Goal: Information Seeking & Learning: Learn about a topic

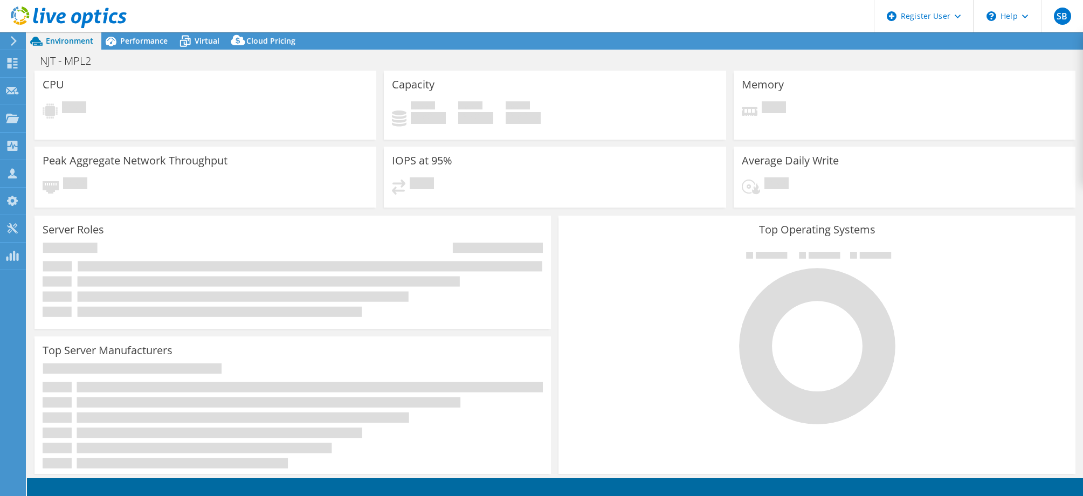
select select "USD"
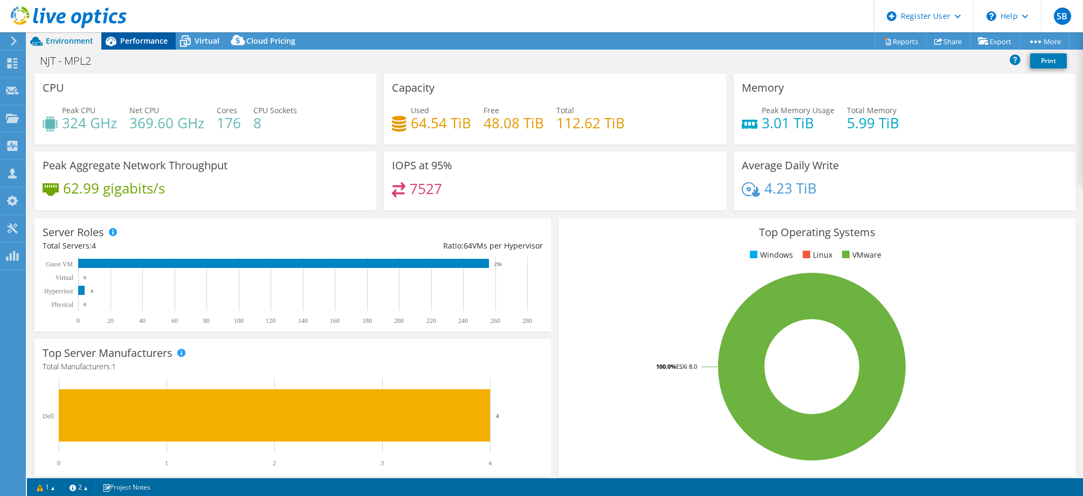
click at [139, 47] on div "Performance" at bounding box center [138, 40] width 74 height 17
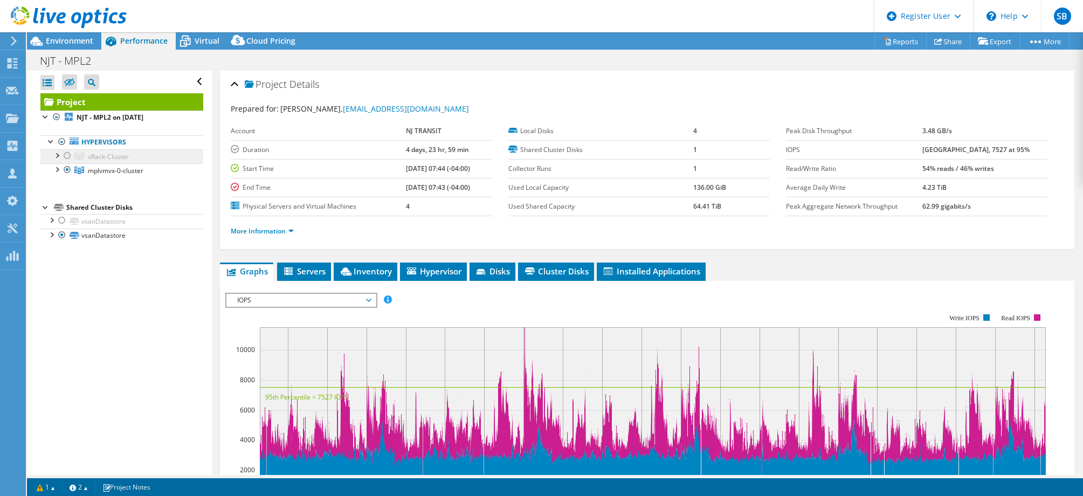
click at [100, 159] on span "vRack-Cluster" at bounding box center [108, 156] width 41 height 9
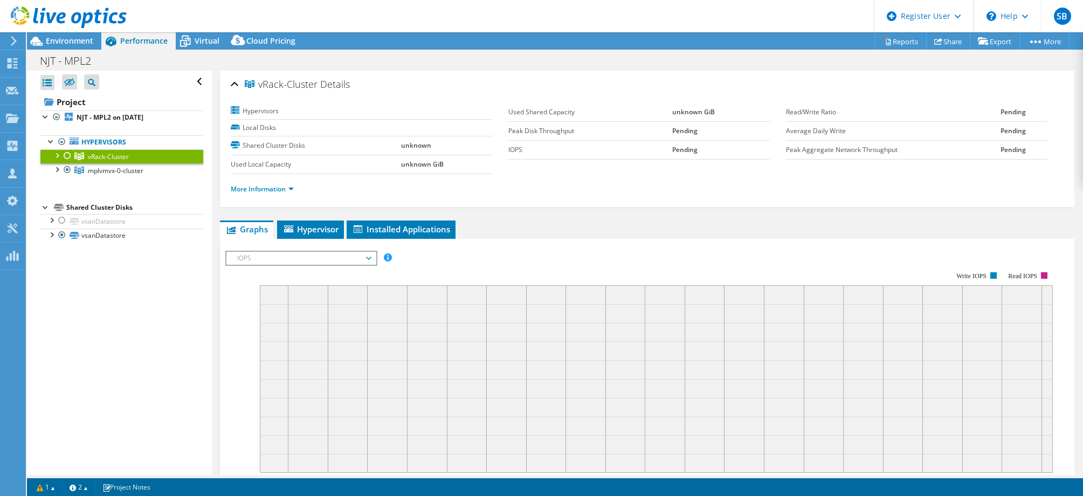
click at [67, 156] on div at bounding box center [67, 155] width 11 height 13
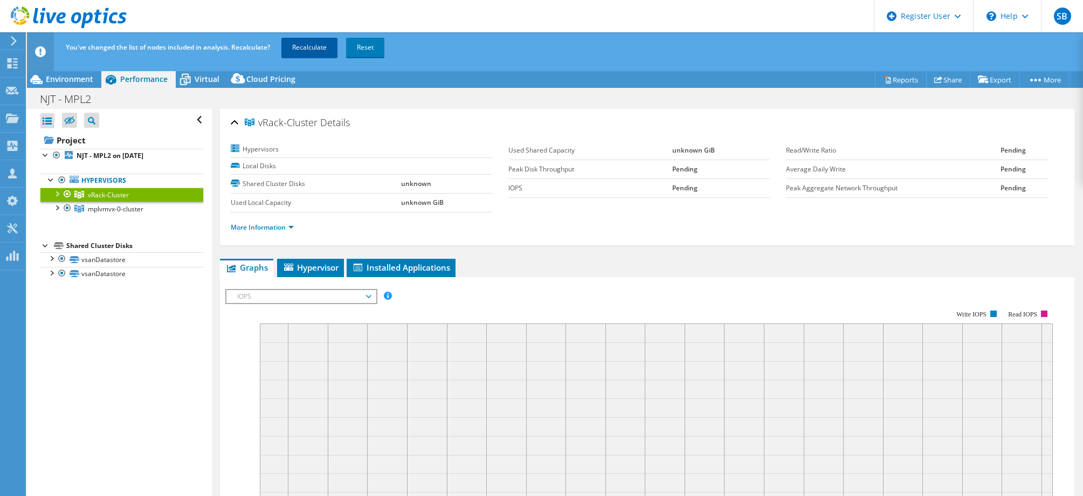
click at [312, 46] on link "Recalculate" at bounding box center [309, 47] width 56 height 19
click at [73, 78] on span "Environment" at bounding box center [69, 79] width 47 height 10
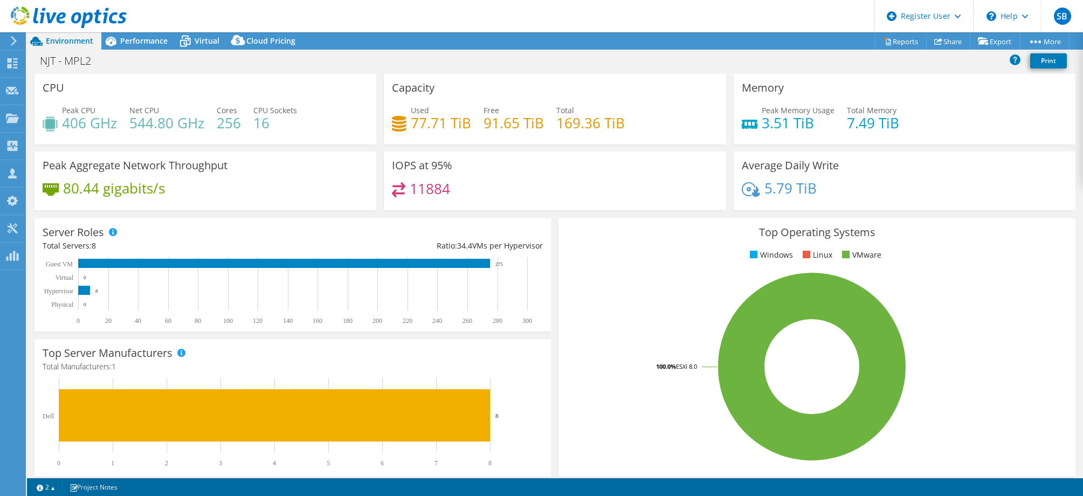
click at [79, 13] on use at bounding box center [69, 17] width 116 height 22
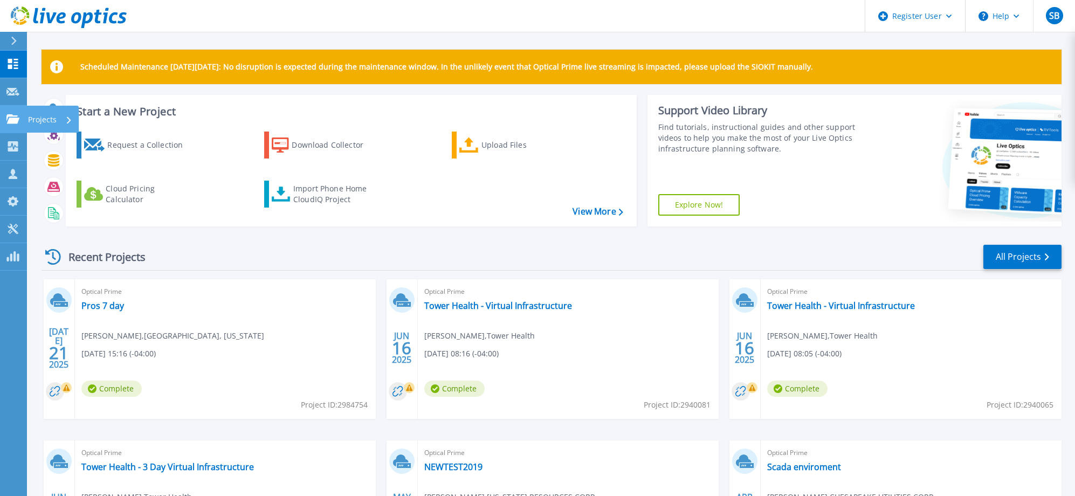
click at [2, 117] on link "Projects Projects" at bounding box center [13, 119] width 27 height 27
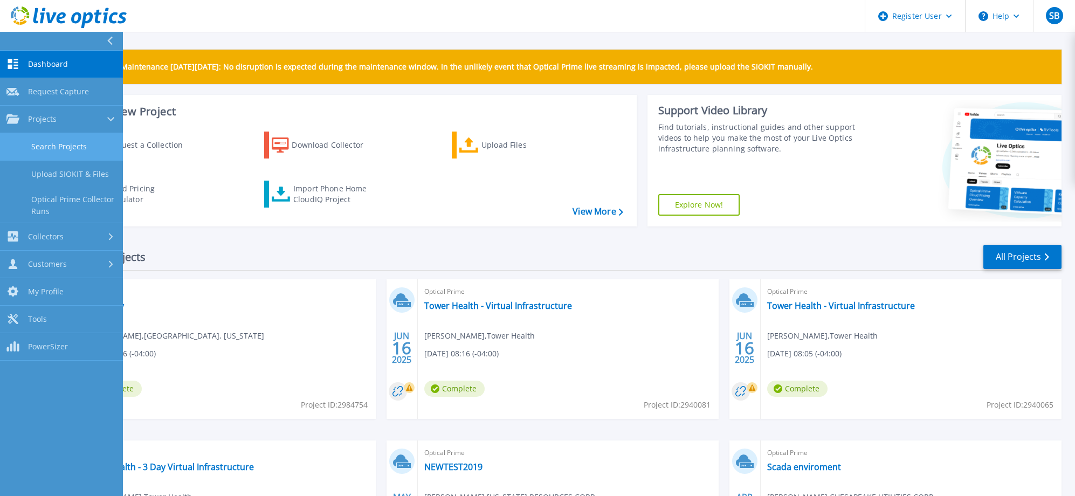
click at [43, 150] on link "Search Projects" at bounding box center [61, 146] width 123 height 27
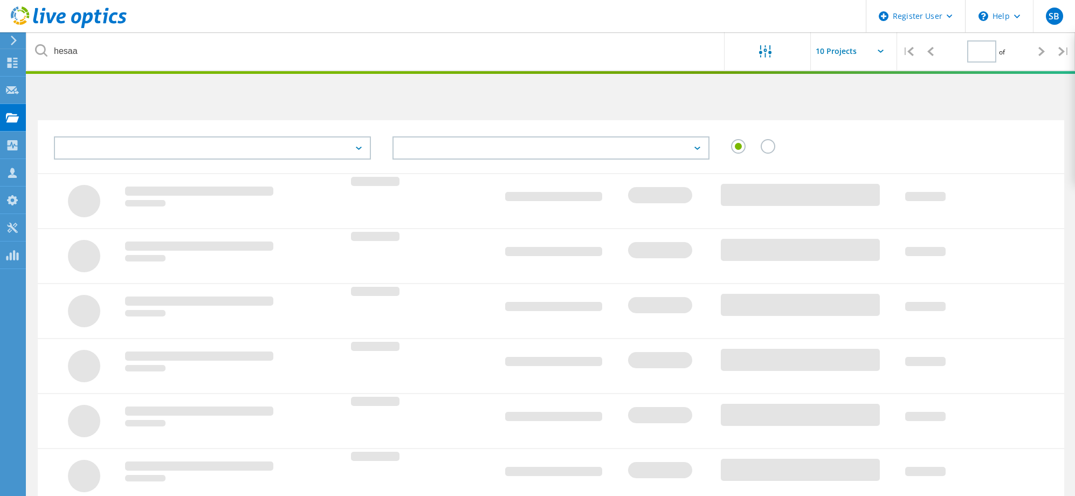
type input "1"
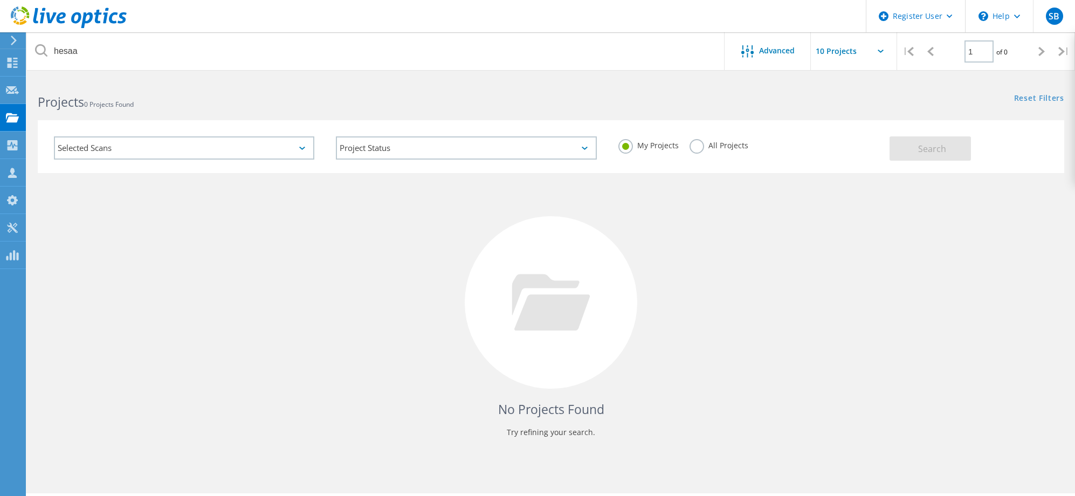
click at [703, 146] on label "All Projects" at bounding box center [718, 144] width 59 height 10
click at [0, 0] on input "All Projects" at bounding box center [0, 0] width 0 height 0
click at [936, 147] on span "Search" at bounding box center [932, 149] width 28 height 12
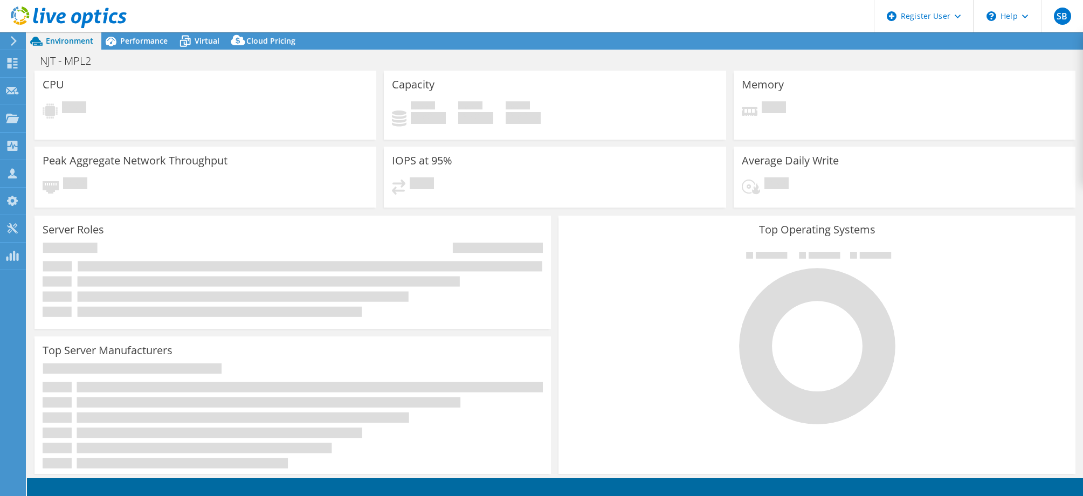
select select "USD"
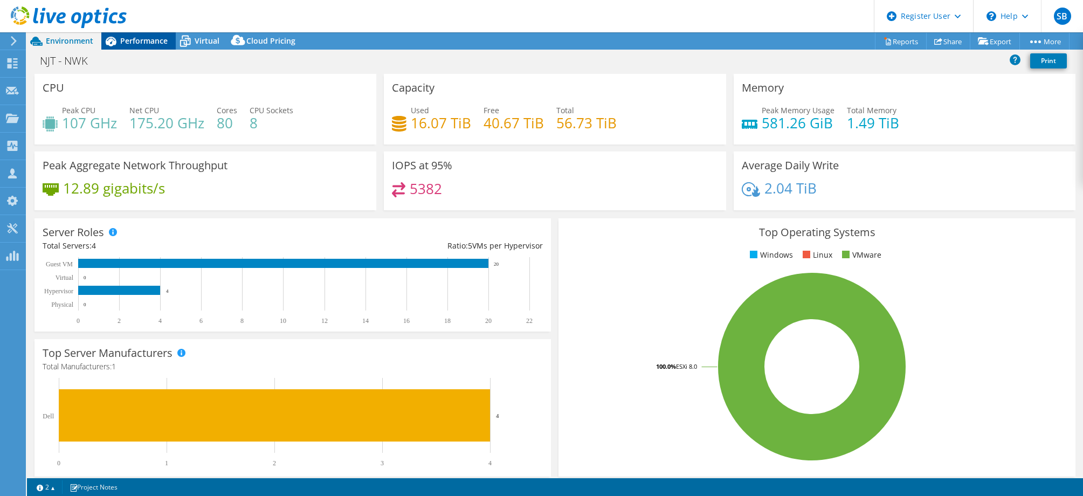
click at [143, 44] on span "Performance" at bounding box center [143, 41] width 47 height 10
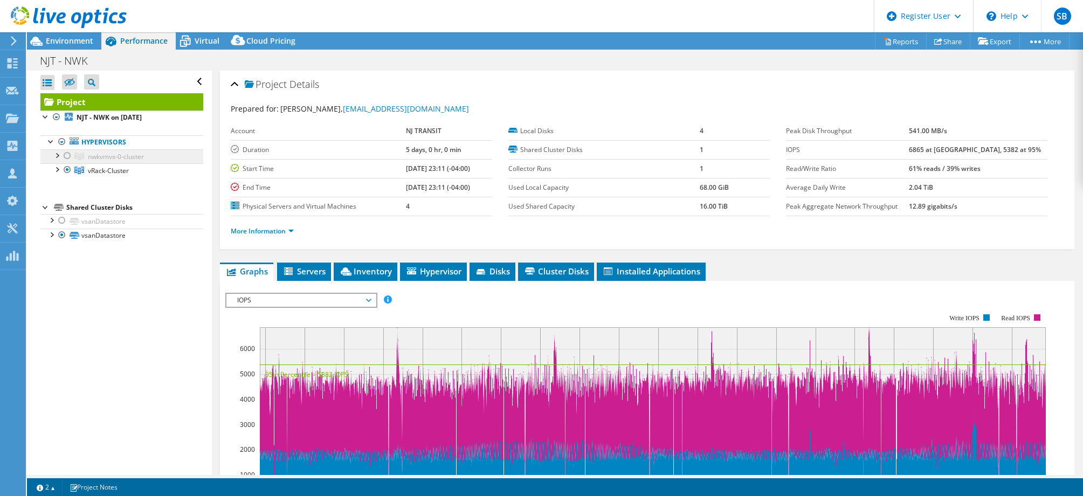
click at [99, 160] on span "nwkvmvx-0-cluster" at bounding box center [116, 156] width 56 height 9
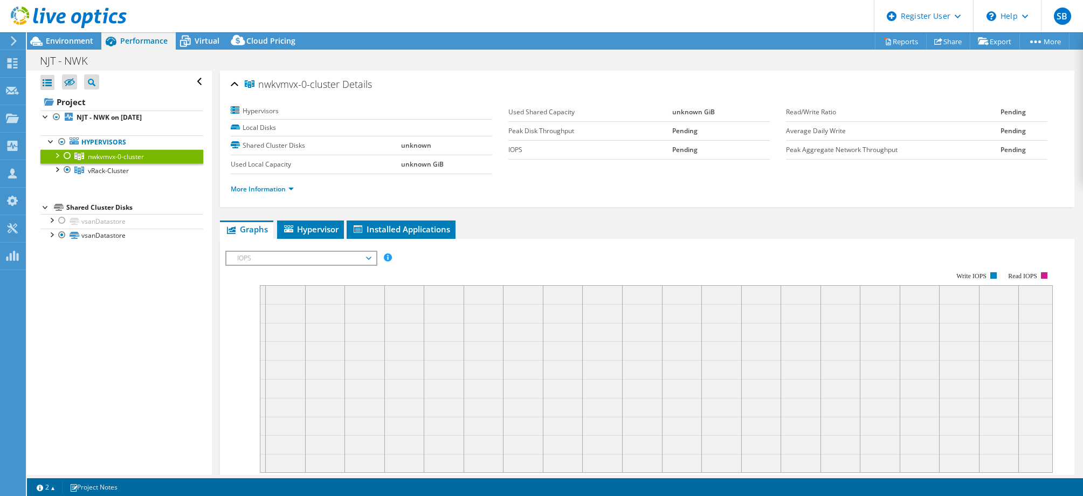
click at [70, 156] on div at bounding box center [67, 155] width 11 height 13
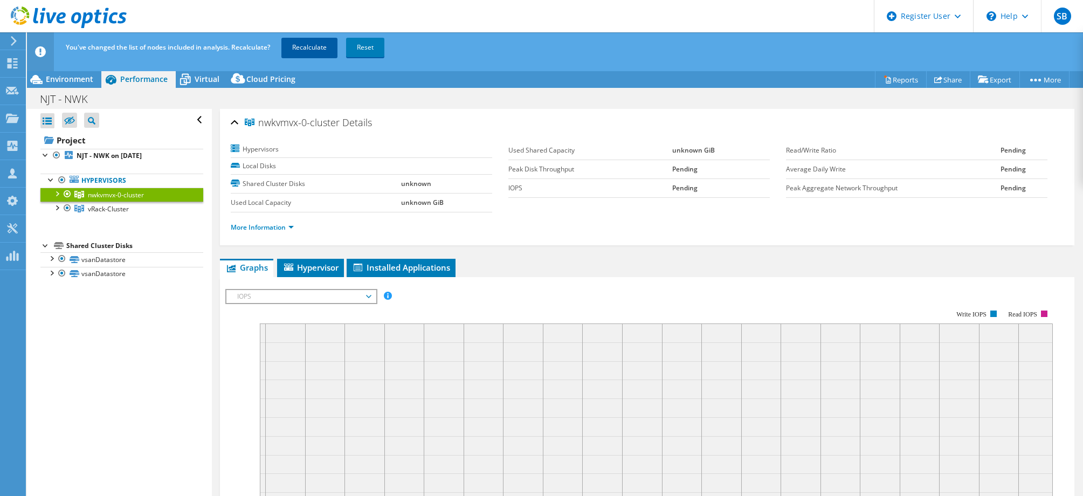
click at [320, 49] on link "Recalculate" at bounding box center [309, 47] width 56 height 19
click at [311, 15] on header "SB Dell User Silviu Borza Silviu.Borza@dell.com Dell My Profile Log Out \n Help…" at bounding box center [541, 16] width 1083 height 32
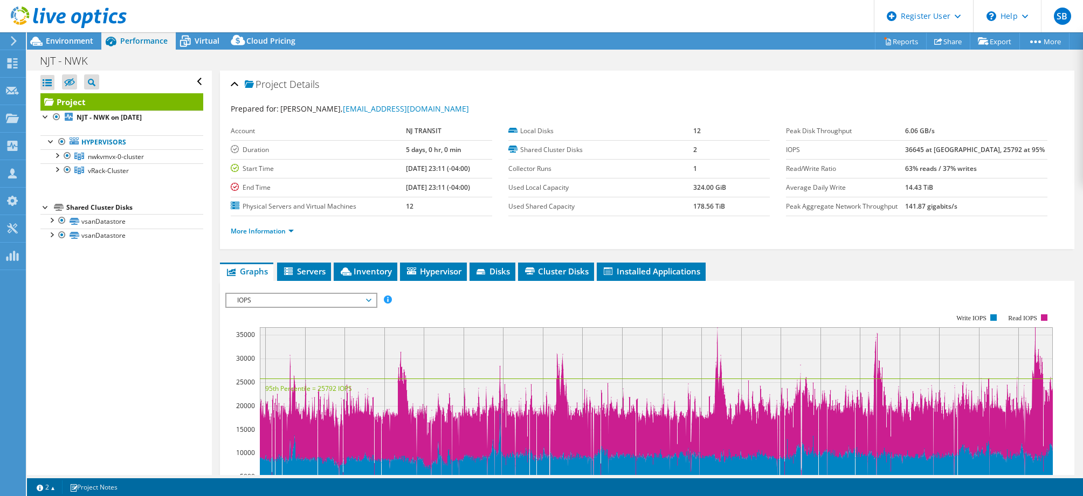
click at [366, 16] on header "SB Dell User Silviu Borza Silviu.Borza@dell.com Dell My Profile Log Out \n Help…" at bounding box center [541, 16] width 1083 height 32
click at [70, 39] on span "Environment" at bounding box center [69, 41] width 47 height 10
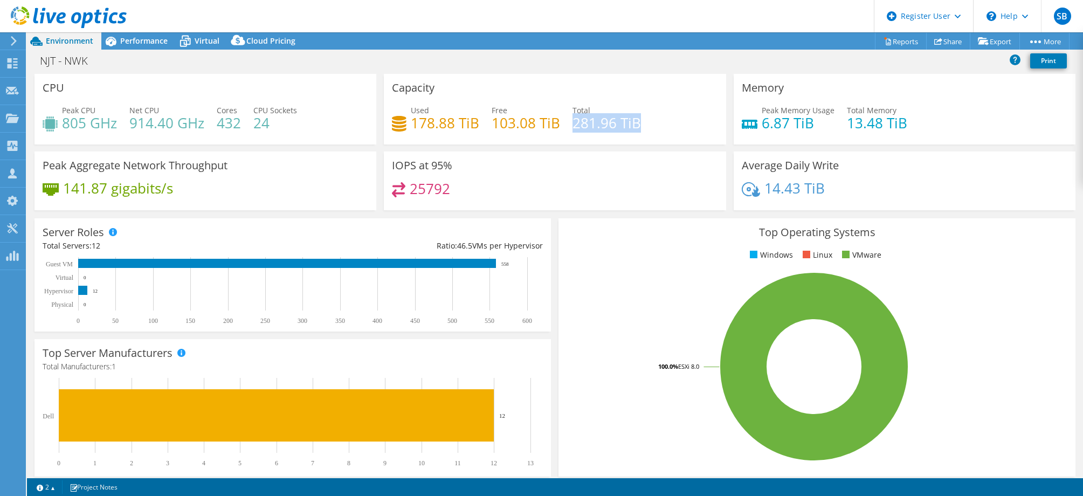
drag, startPoint x: 568, startPoint y: 124, endPoint x: 634, endPoint y: 124, distance: 66.3
click at [634, 124] on h4 "281.96 TiB" at bounding box center [606, 123] width 68 height 12
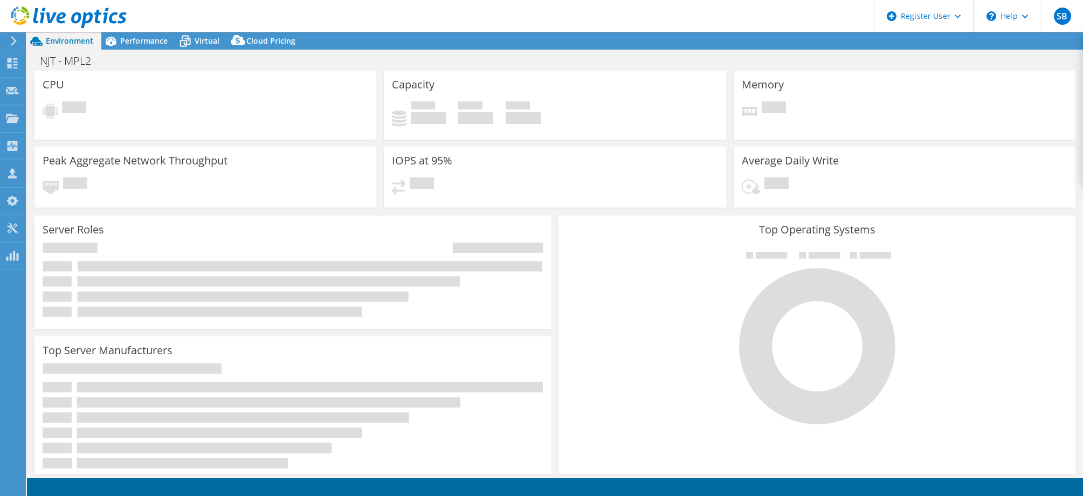
select select "USD"
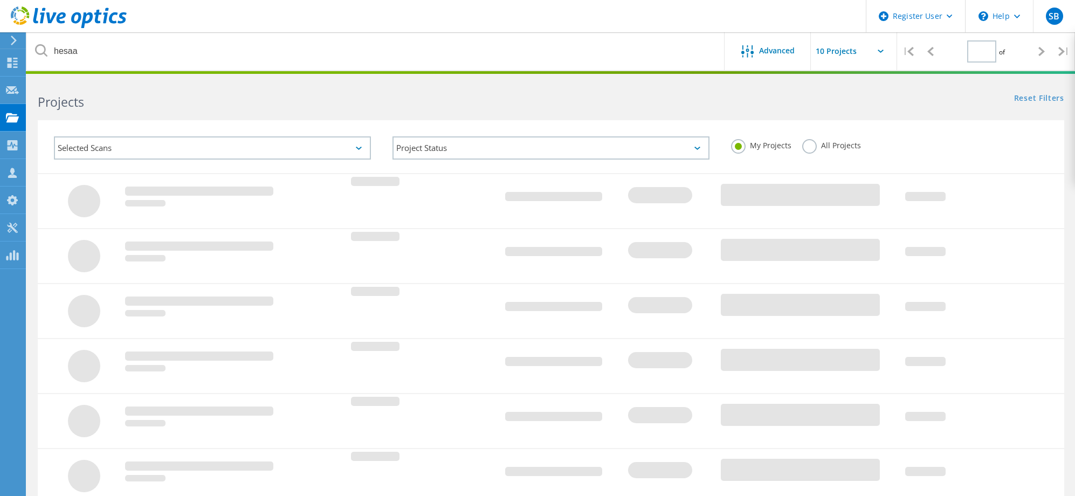
type input "1"
